Goal: Information Seeking & Learning: Find specific page/section

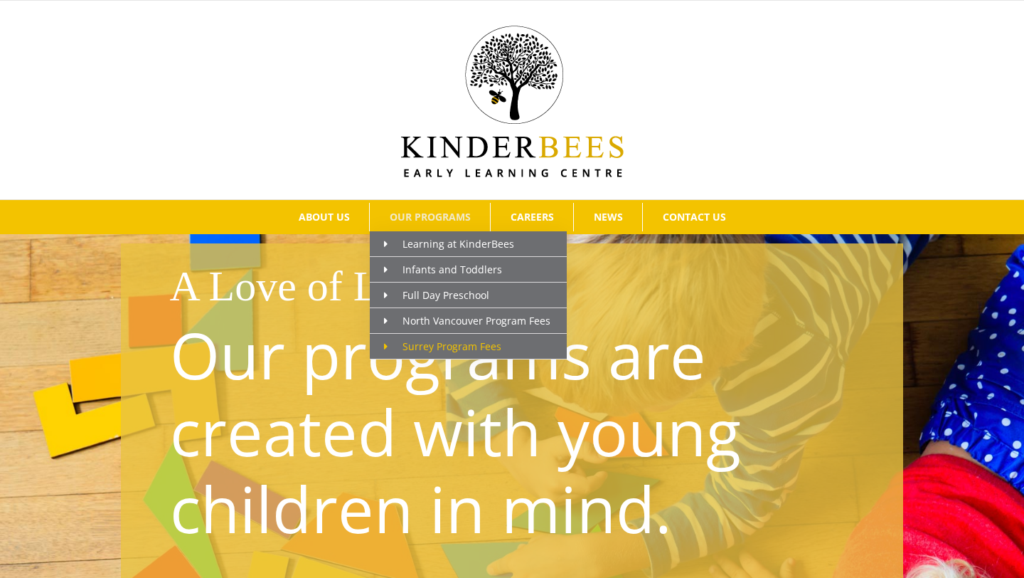
click at [432, 348] on span "Surrey Program Fees" at bounding box center [442, 346] width 117 height 14
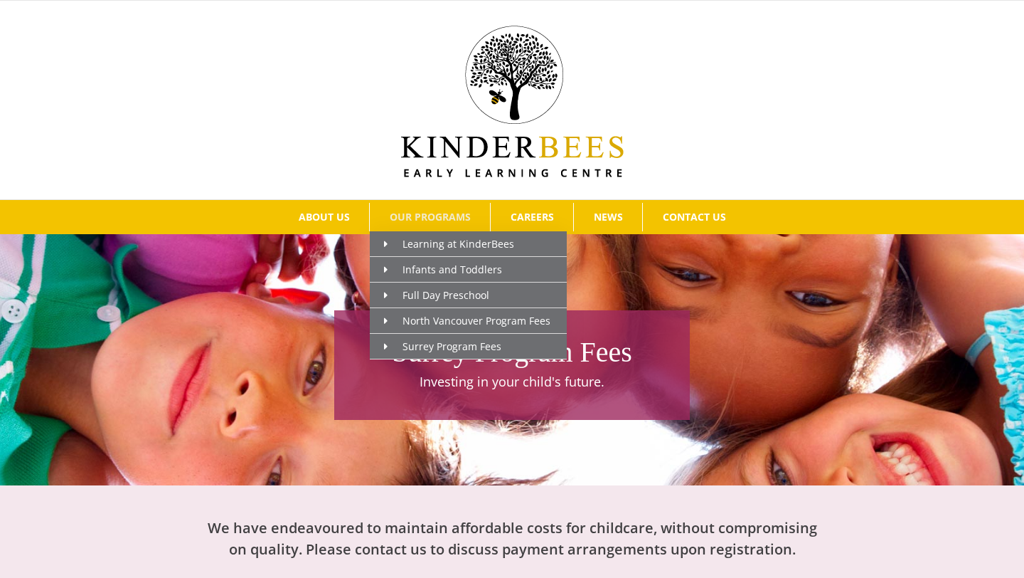
click at [439, 214] on span "OUR PROGRAMS" at bounding box center [430, 217] width 81 height 10
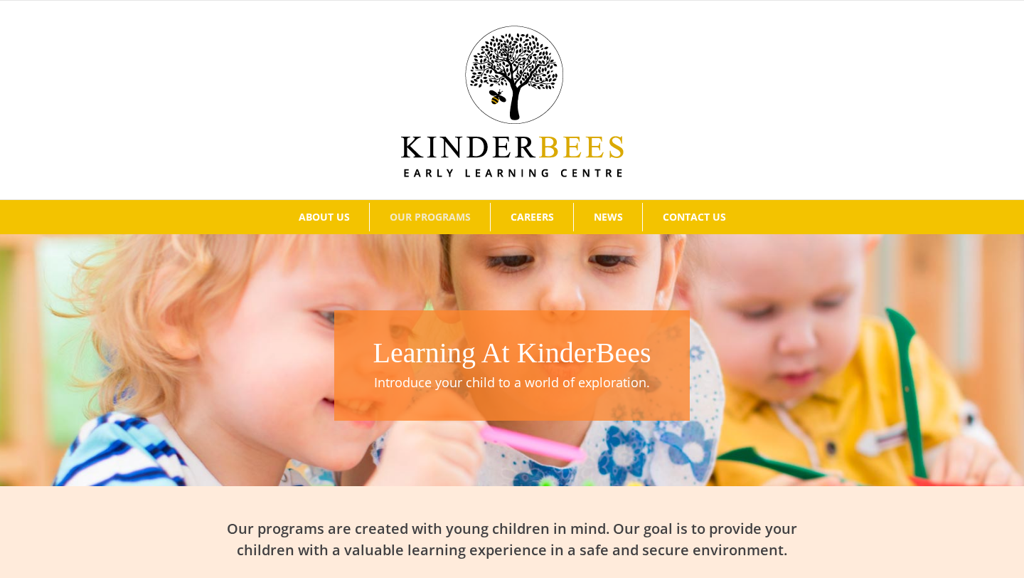
click at [439, 318] on div "Learning At KinderBees Introduce your child to a world of exploration." at bounding box center [512, 365] width 356 height 110
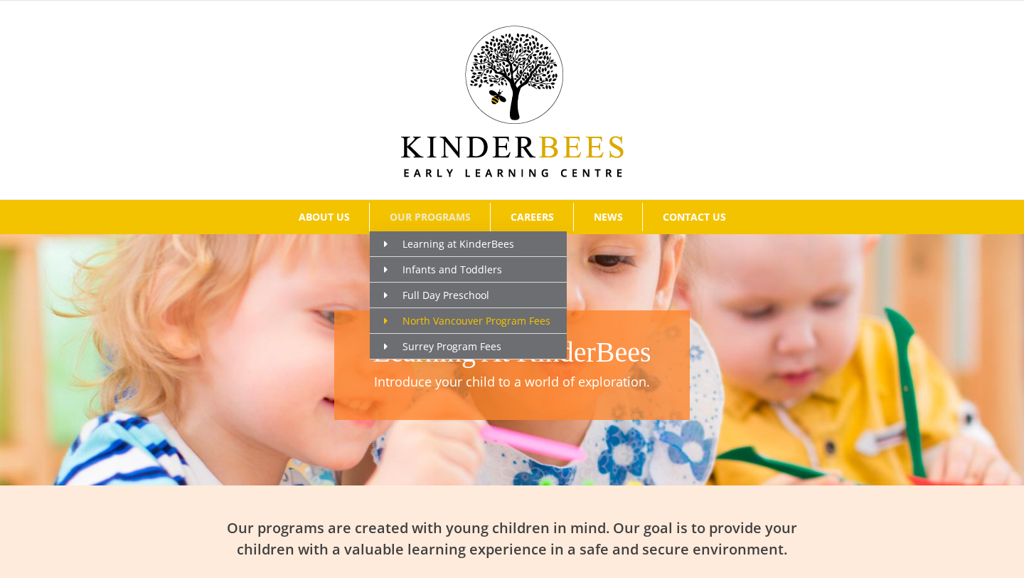
click at [447, 322] on span "North Vancouver Program Fees" at bounding box center [467, 321] width 166 height 14
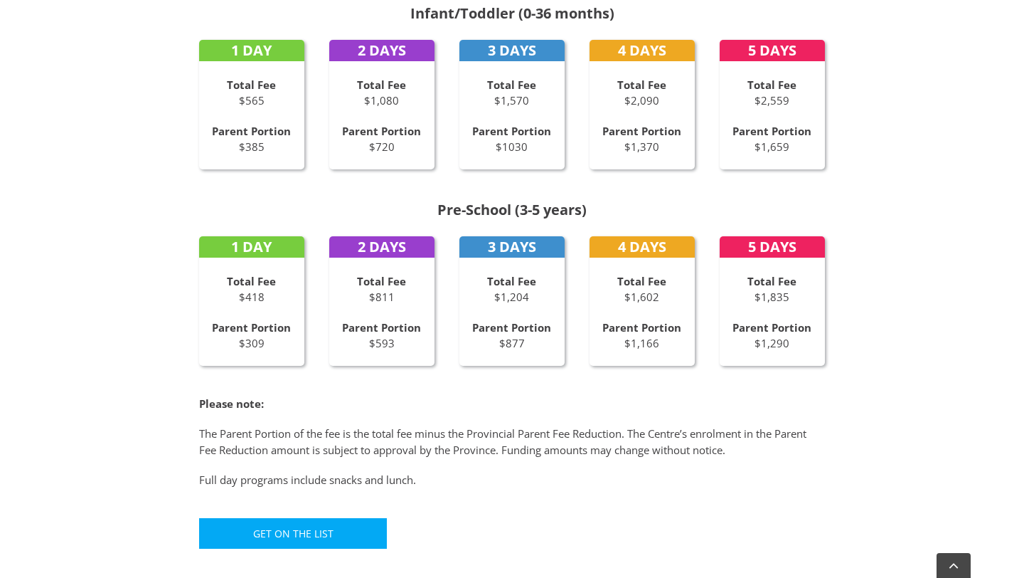
scroll to position [737, 0]
